Goal: Task Accomplishment & Management: Manage account settings

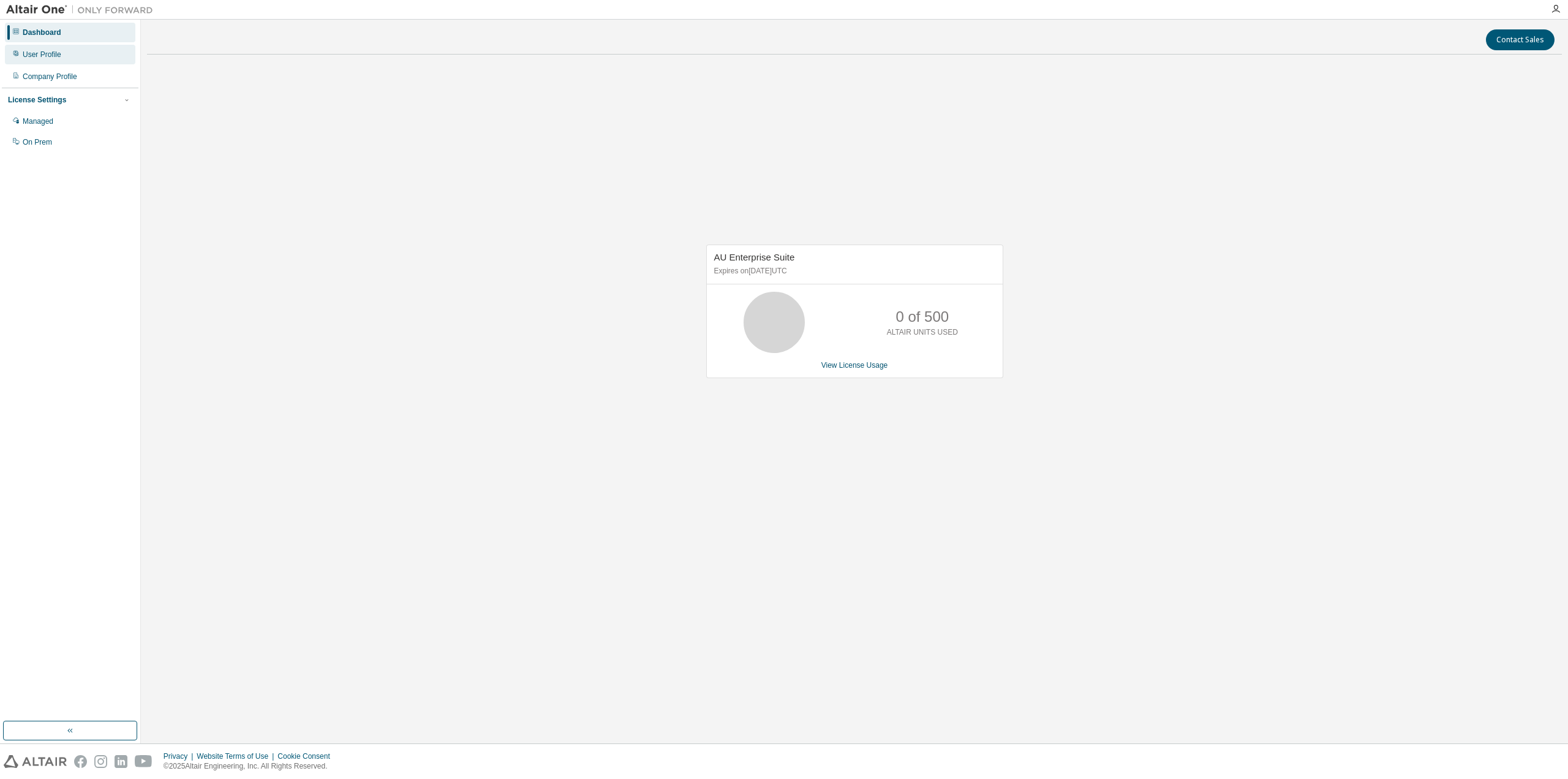
click at [48, 55] on div "User Profile" at bounding box center [42, 54] width 38 height 10
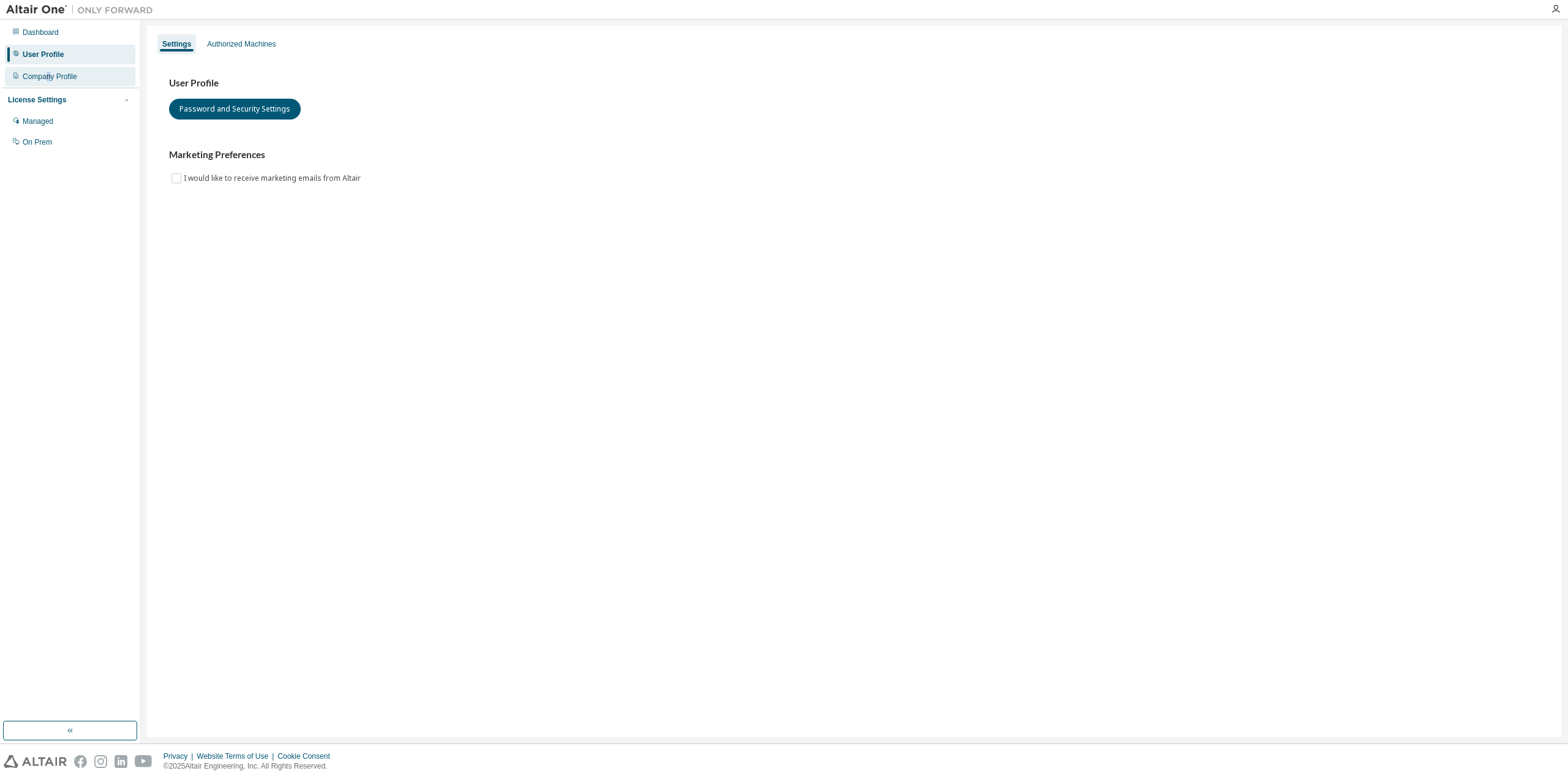
click at [49, 74] on div "Company Profile" at bounding box center [50, 77] width 55 height 10
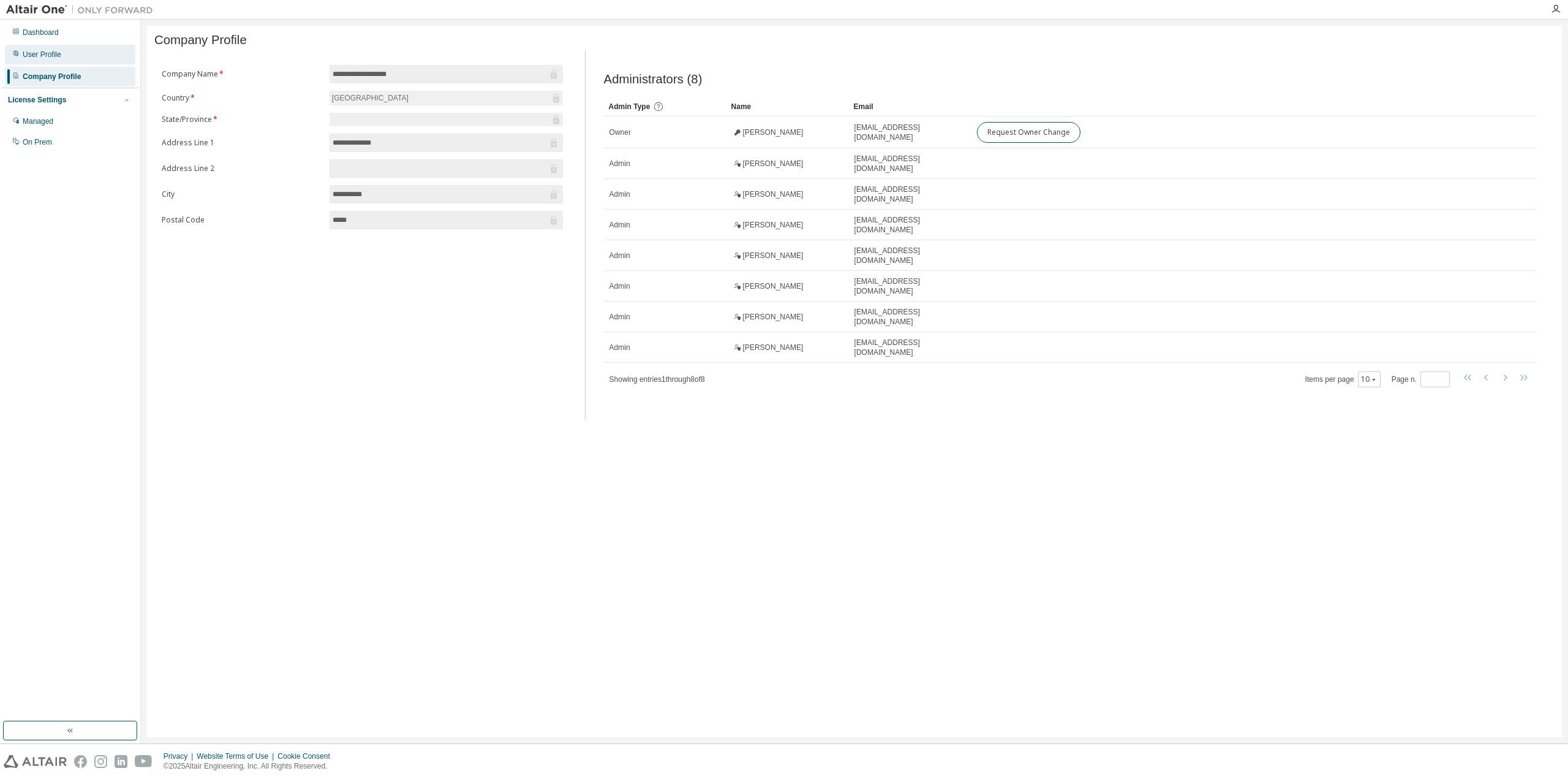
click at [40, 51] on div "User Profile" at bounding box center [42, 54] width 38 height 10
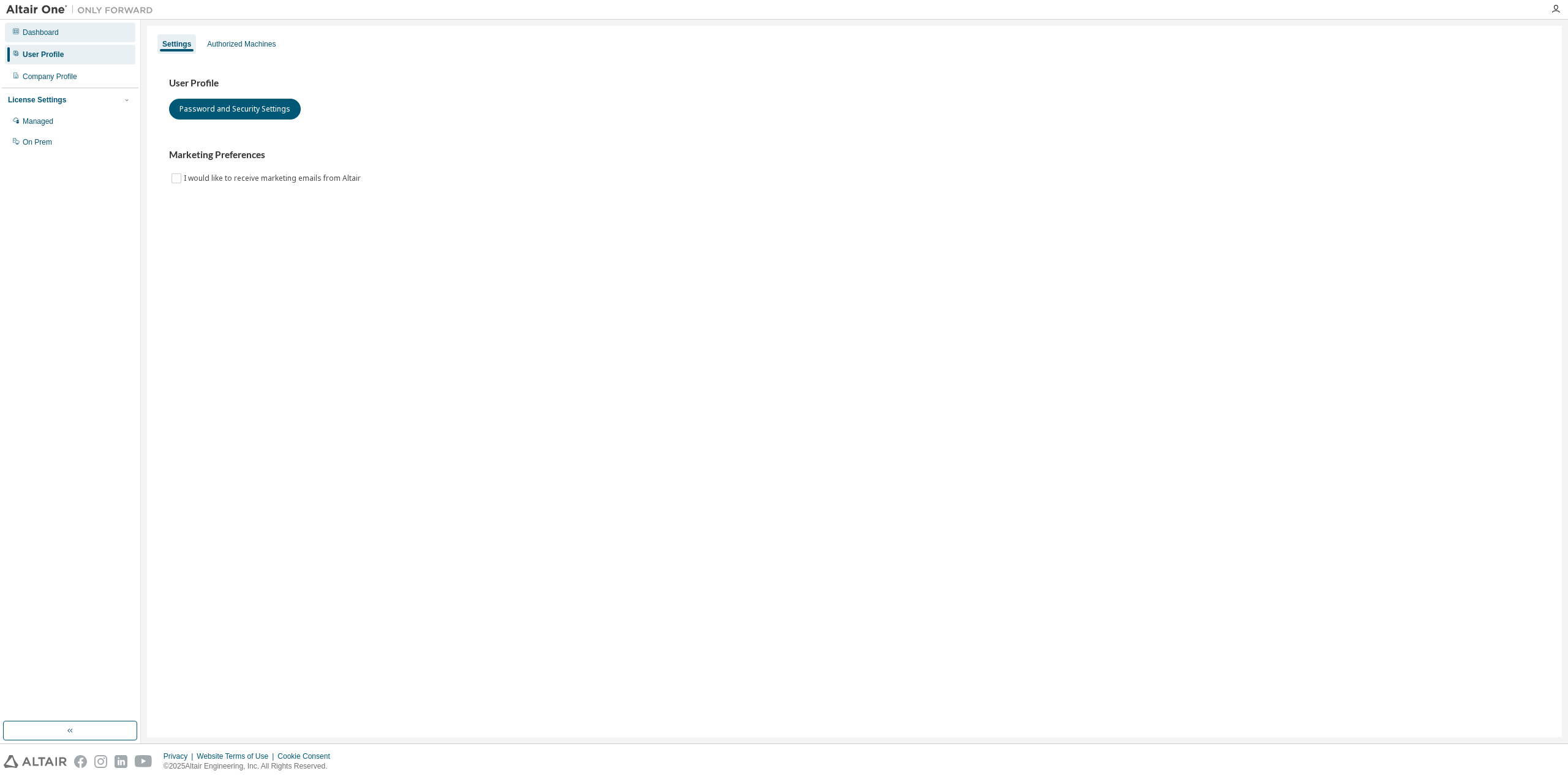
click at [52, 30] on div "Dashboard" at bounding box center [40, 32] width 36 height 10
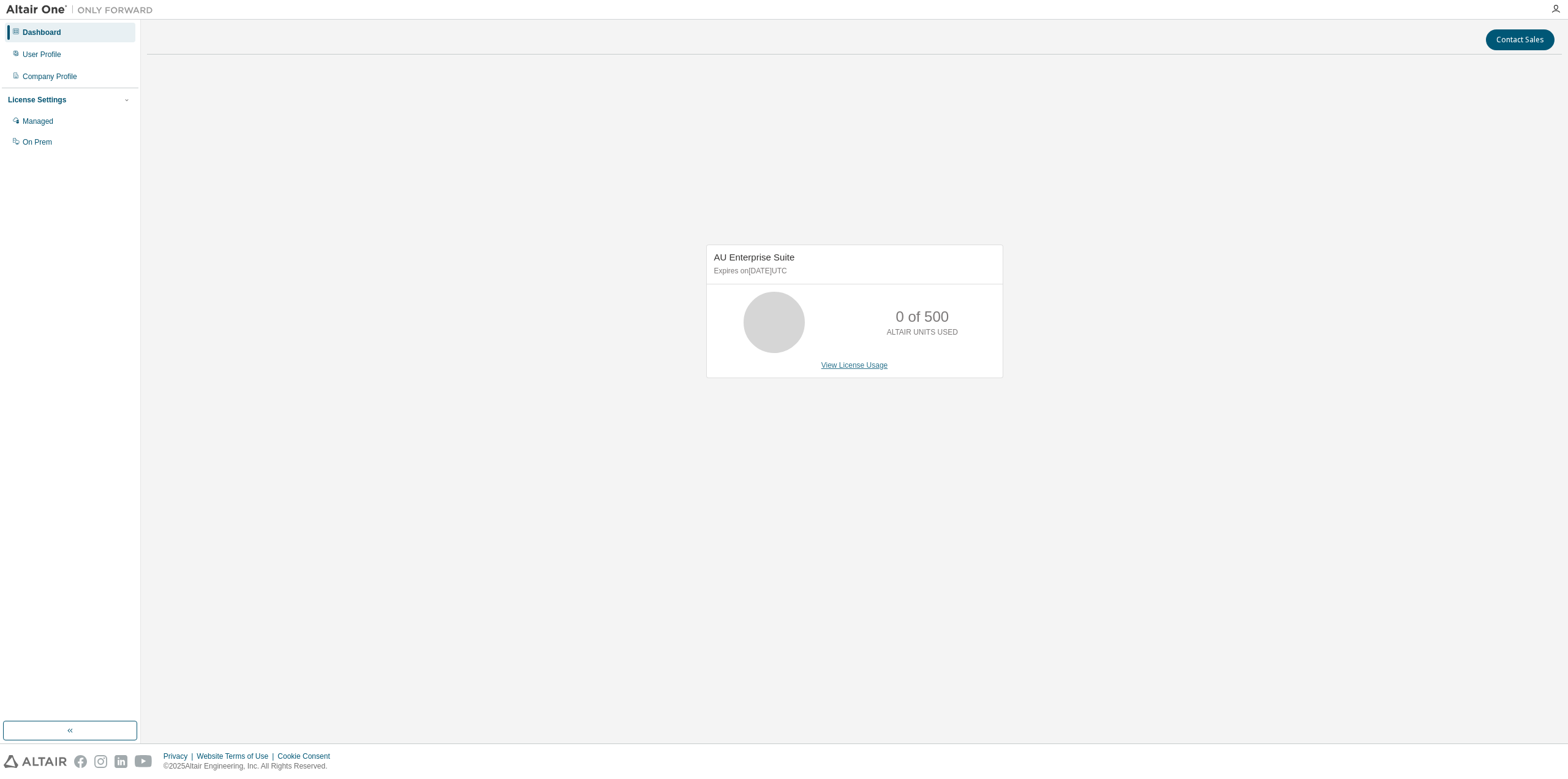
click at [847, 365] on link "View License Usage" at bounding box center [855, 365] width 67 height 9
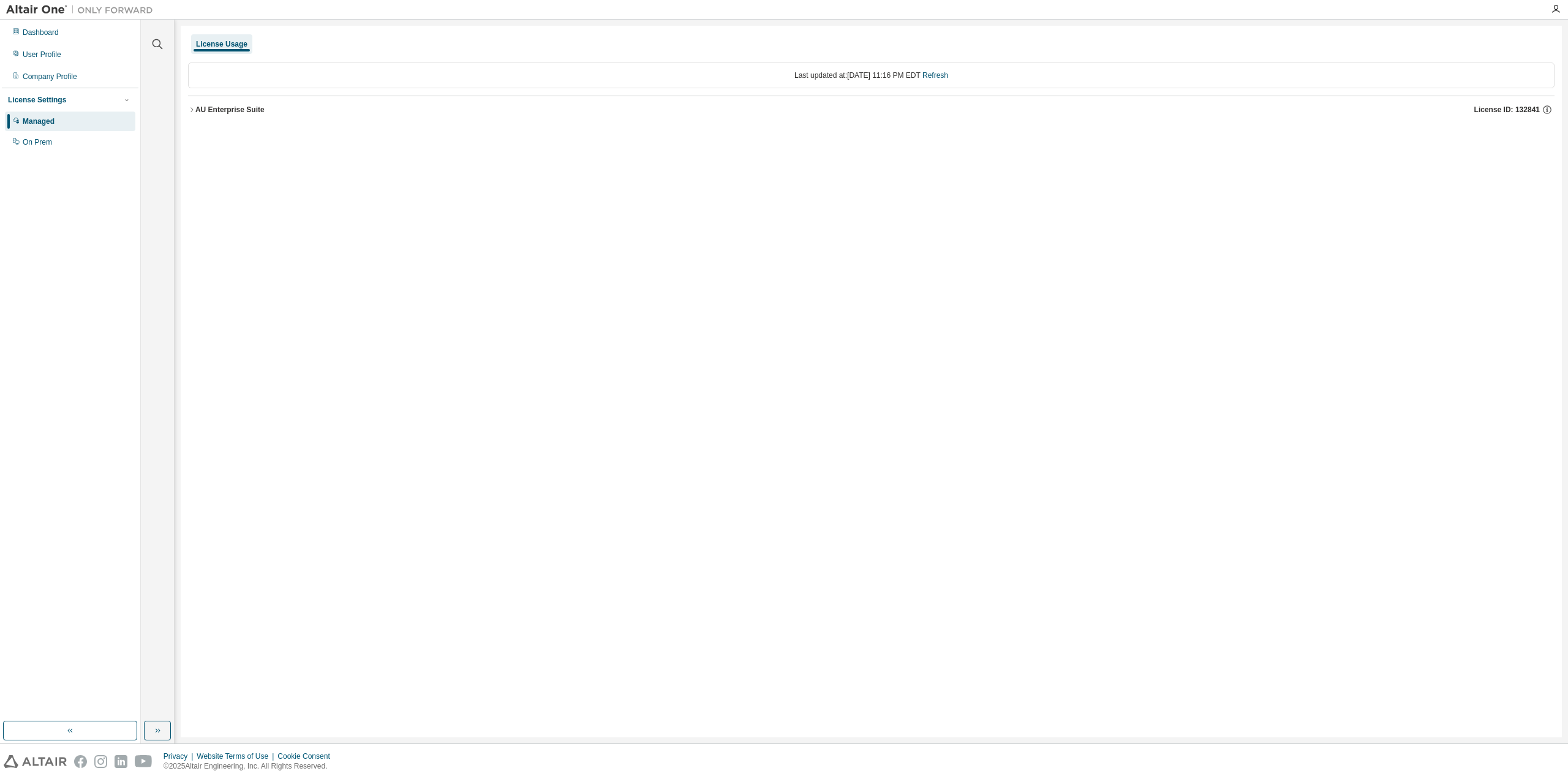
click at [192, 109] on icon "button" at bounding box center [192, 109] width 7 height 7
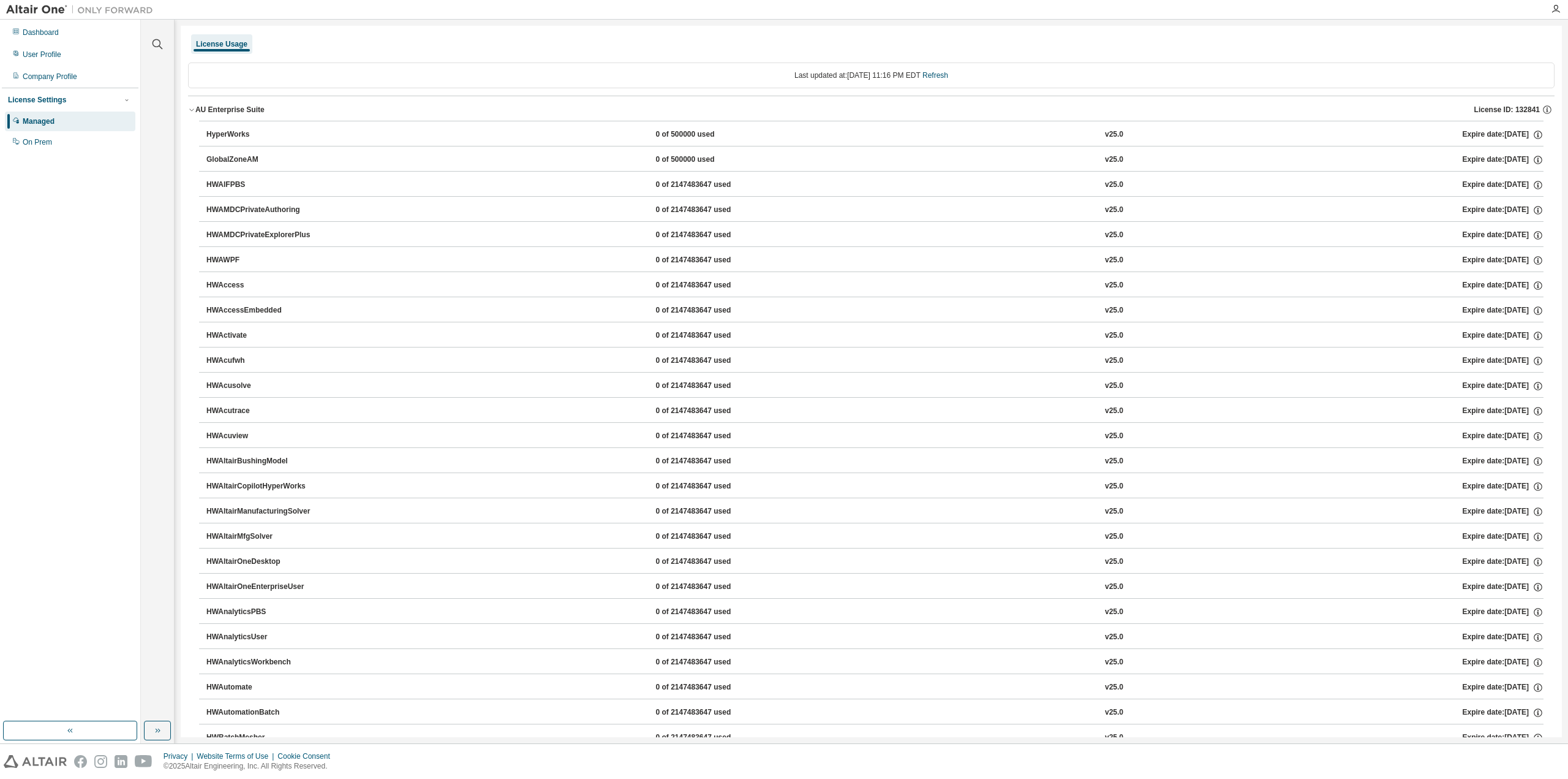
click at [190, 109] on icon "button" at bounding box center [192, 110] width 4 height 3
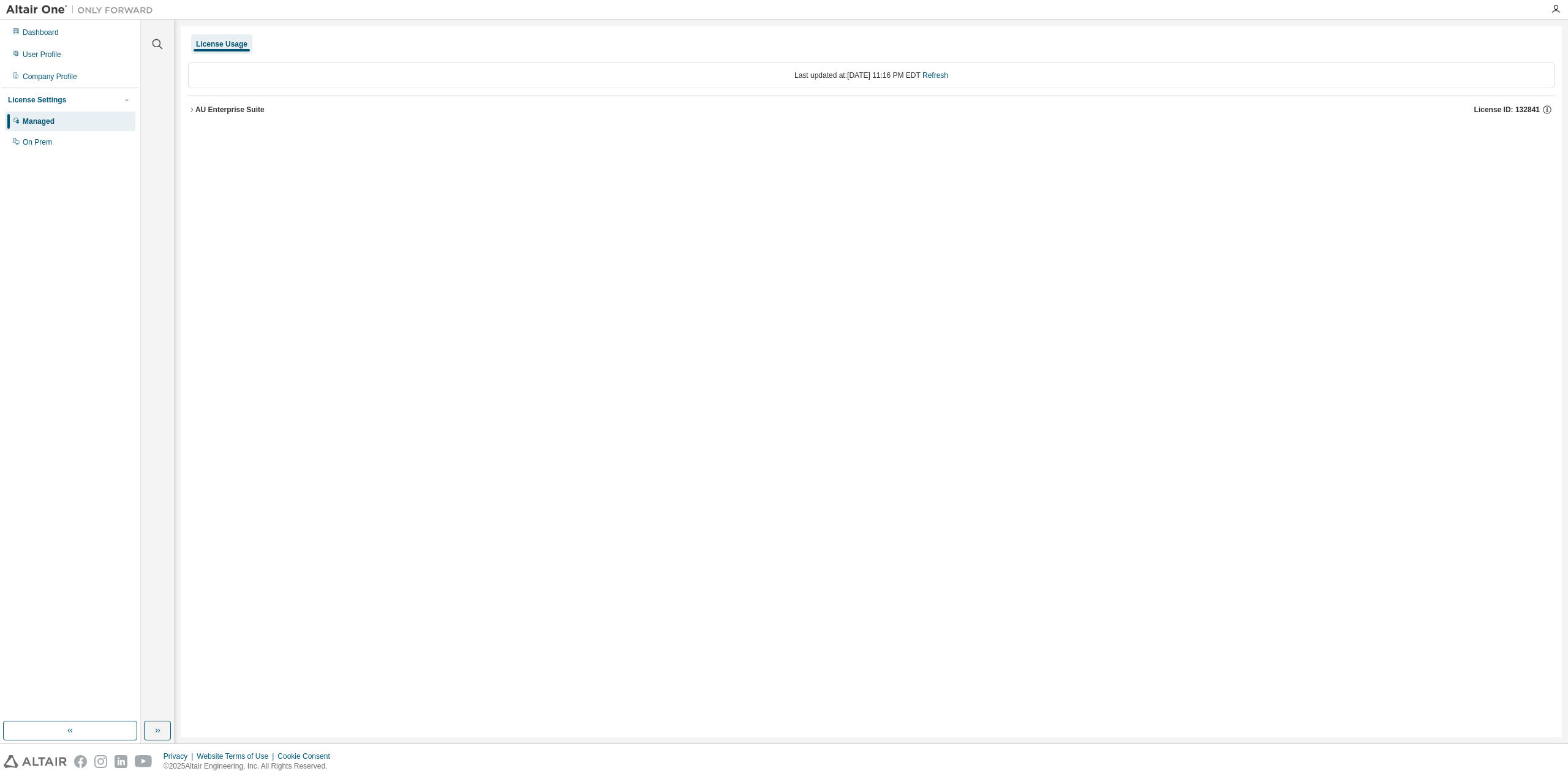
drag, startPoint x: 190, startPoint y: 109, endPoint x: 328, endPoint y: 193, distance: 161.6
click at [191, 110] on icon "button" at bounding box center [192, 109] width 7 height 7
